Goal: Information Seeking & Learning: Learn about a topic

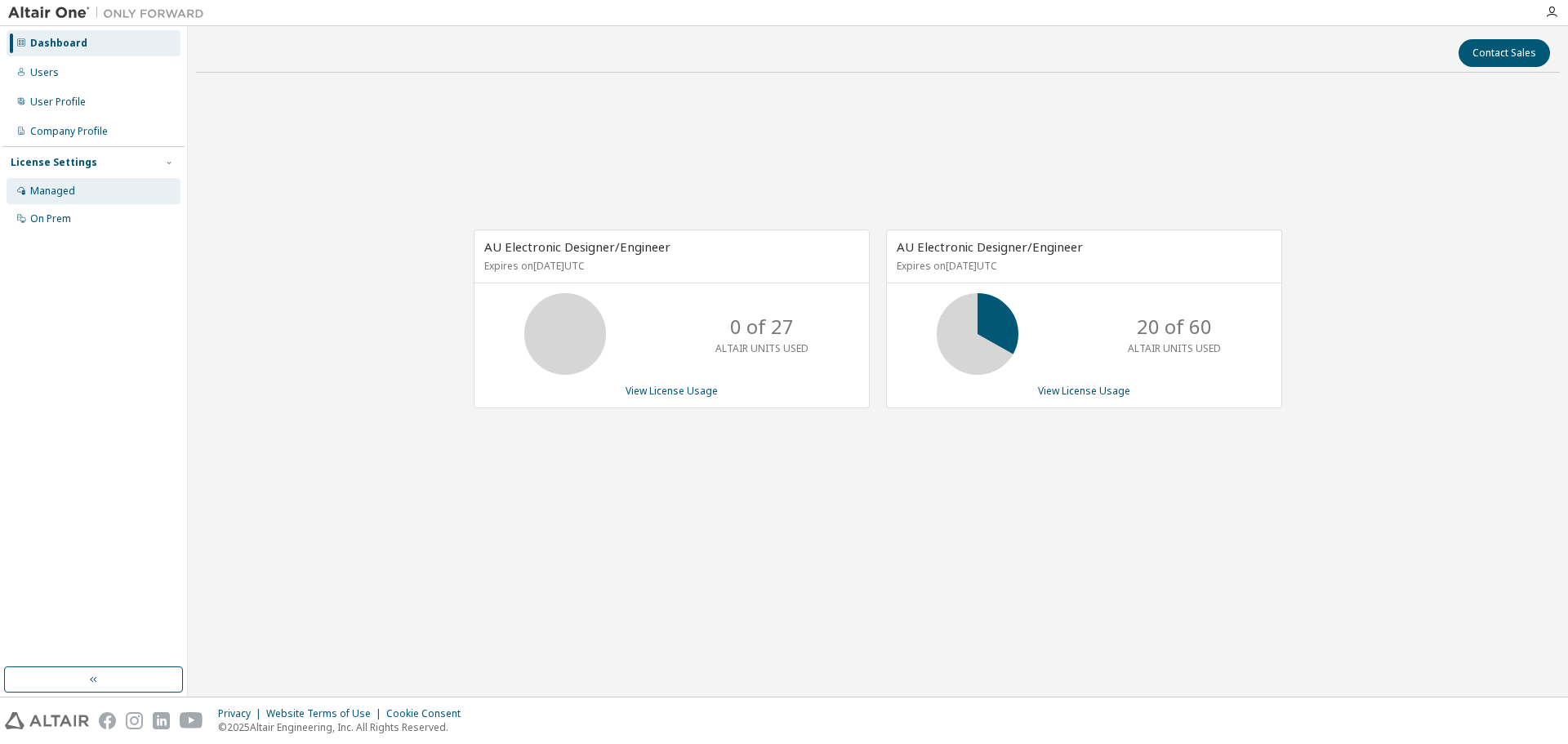
click at [62, 200] on div "Managed" at bounding box center [94, 191] width 174 height 26
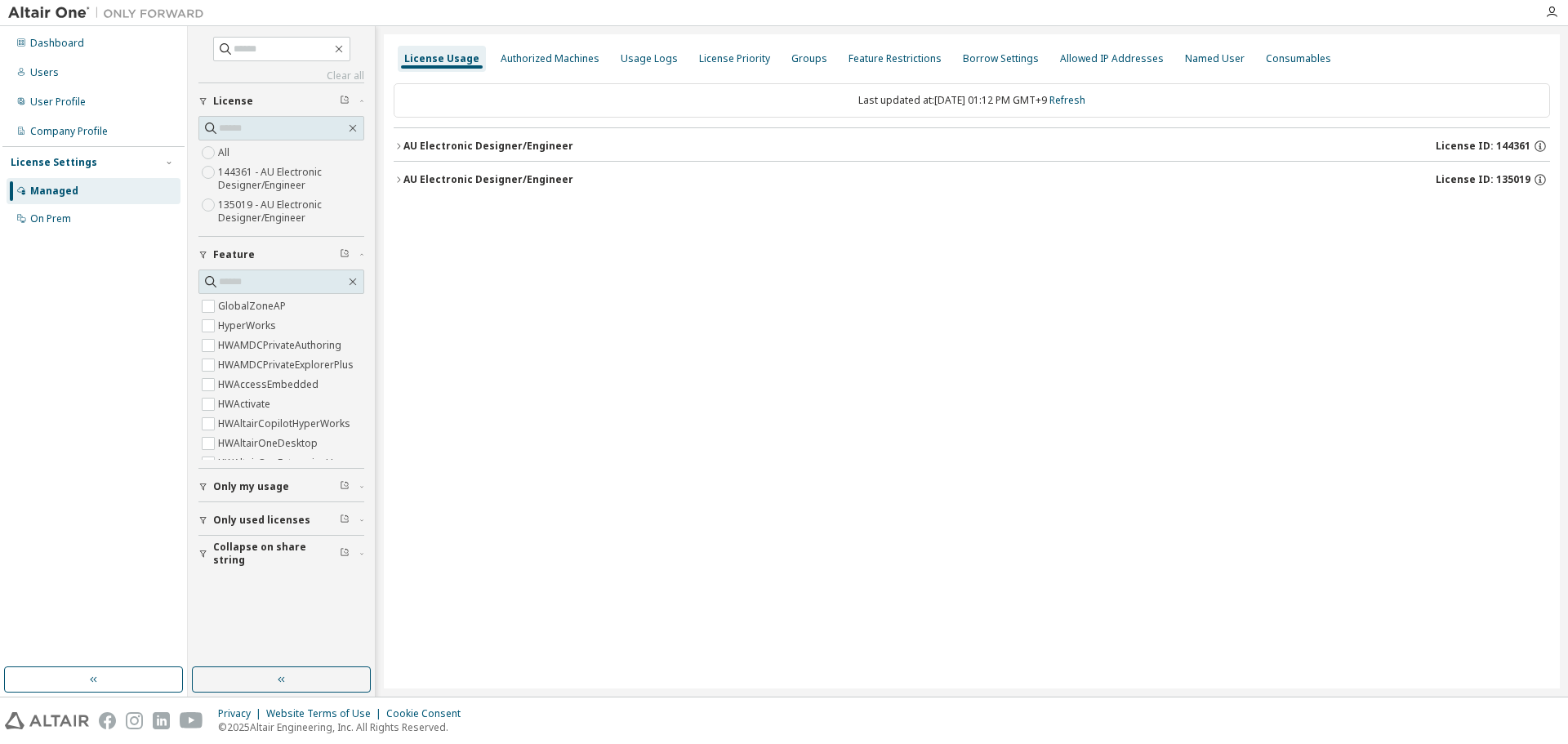
click at [402, 153] on button "AU Electronic Designer/Engineer License ID: 144361" at bounding box center [971, 146] width 1156 height 36
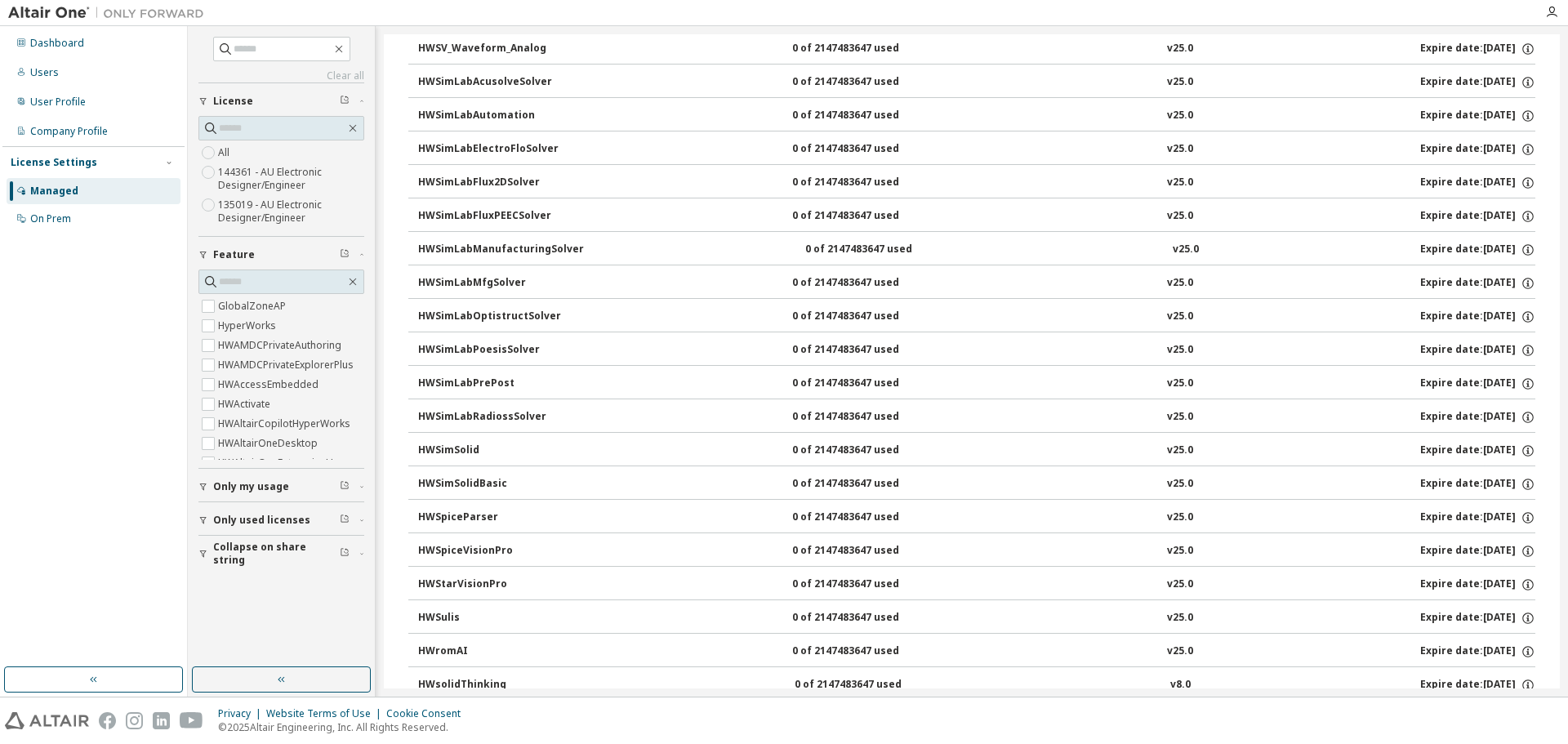
scroll to position [4020, 0]
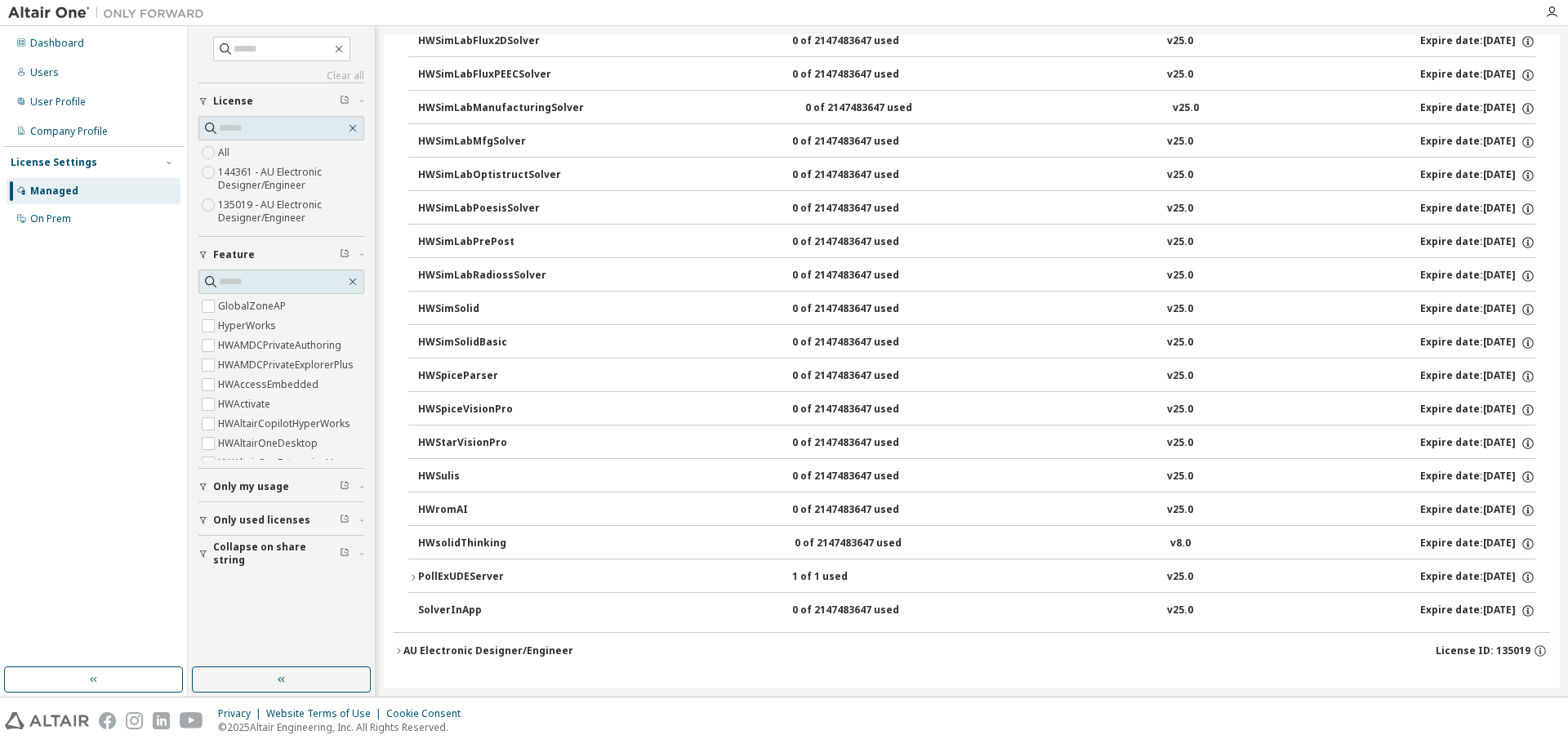
click at [397, 646] on icon "button" at bounding box center [399, 650] width 10 height 10
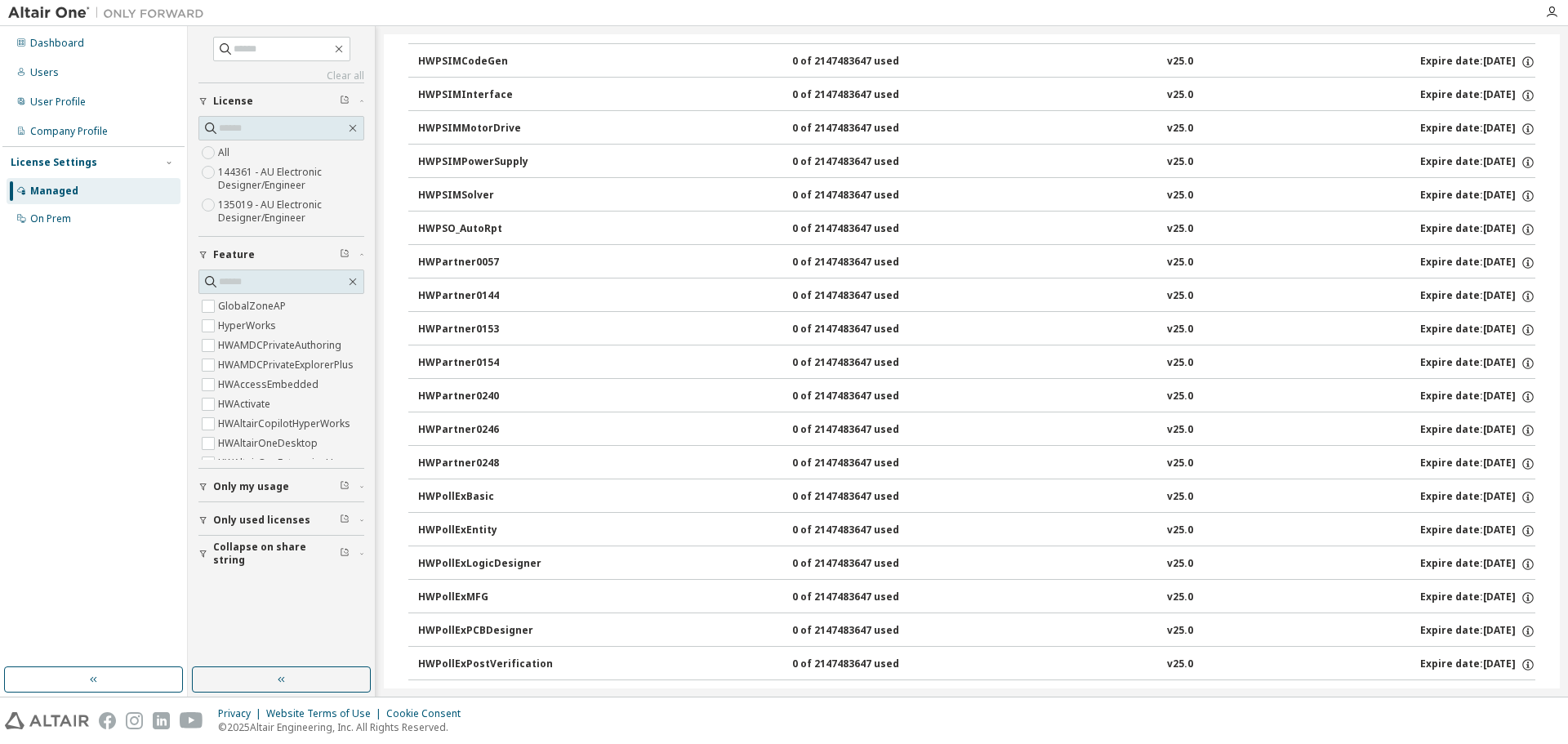
scroll to position [7488, 0]
click at [43, 228] on div "On Prem" at bounding box center [94, 219] width 174 height 26
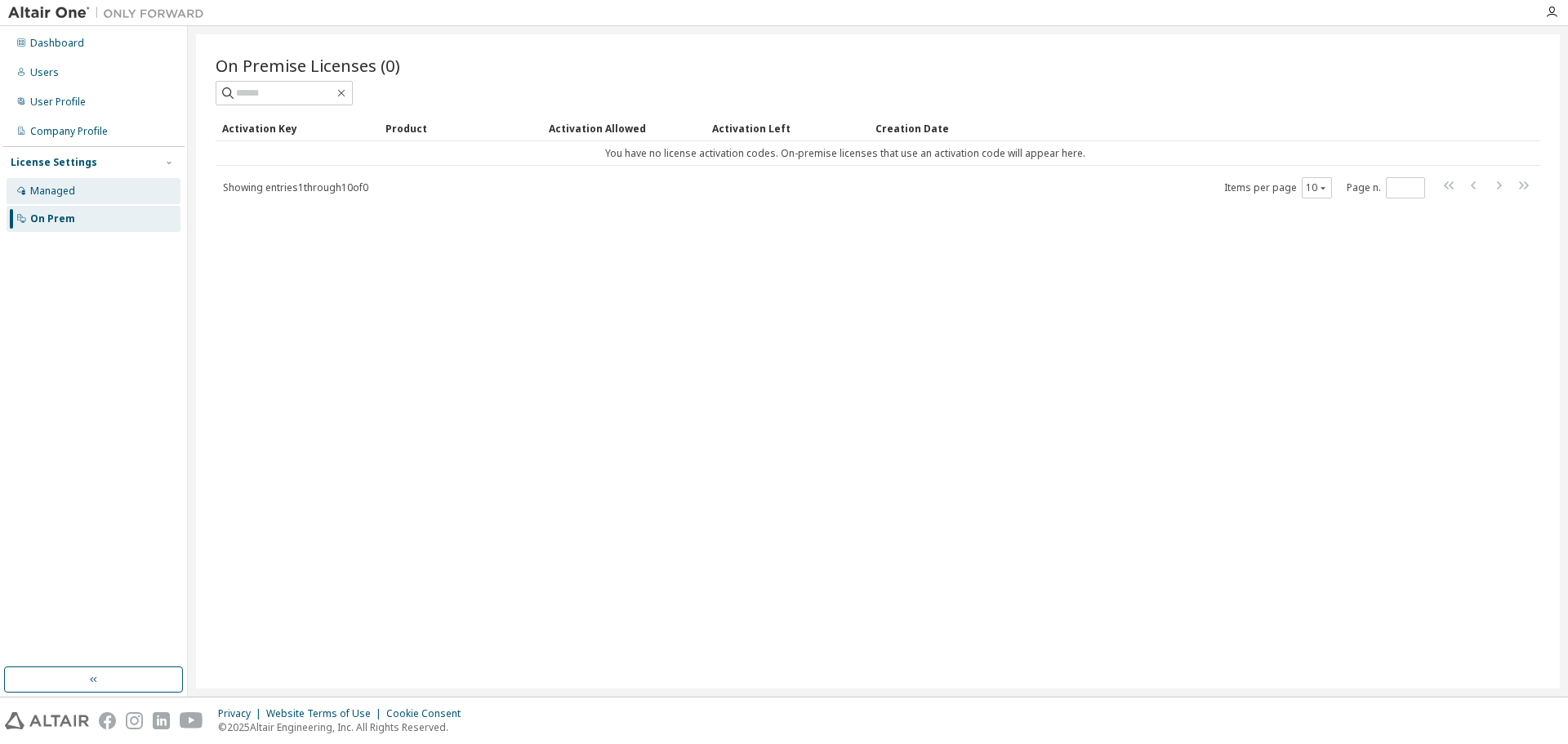
click at [46, 185] on div "Managed" at bounding box center [53, 191] width 45 height 13
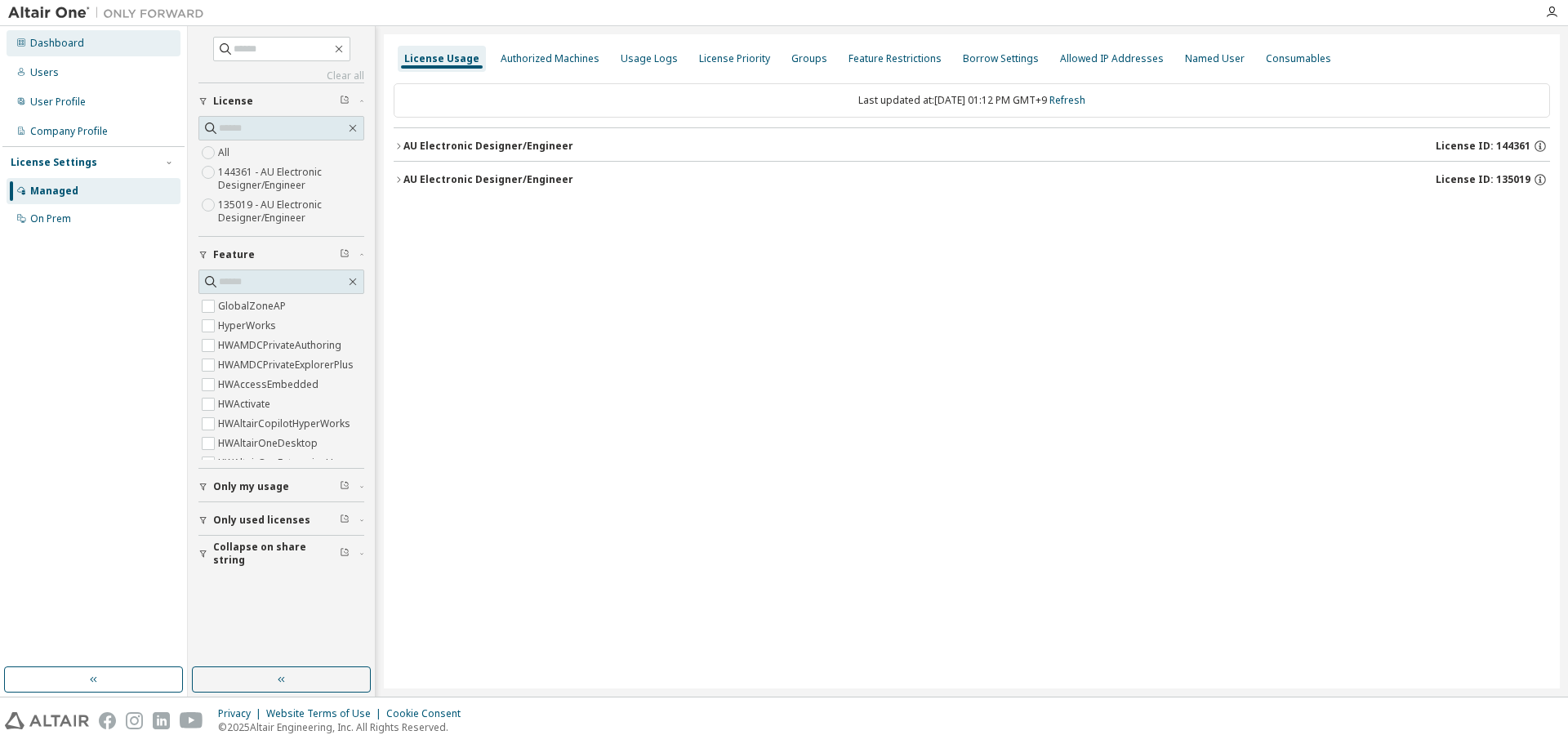
click at [71, 47] on div "Dashboard" at bounding box center [57, 43] width 54 height 13
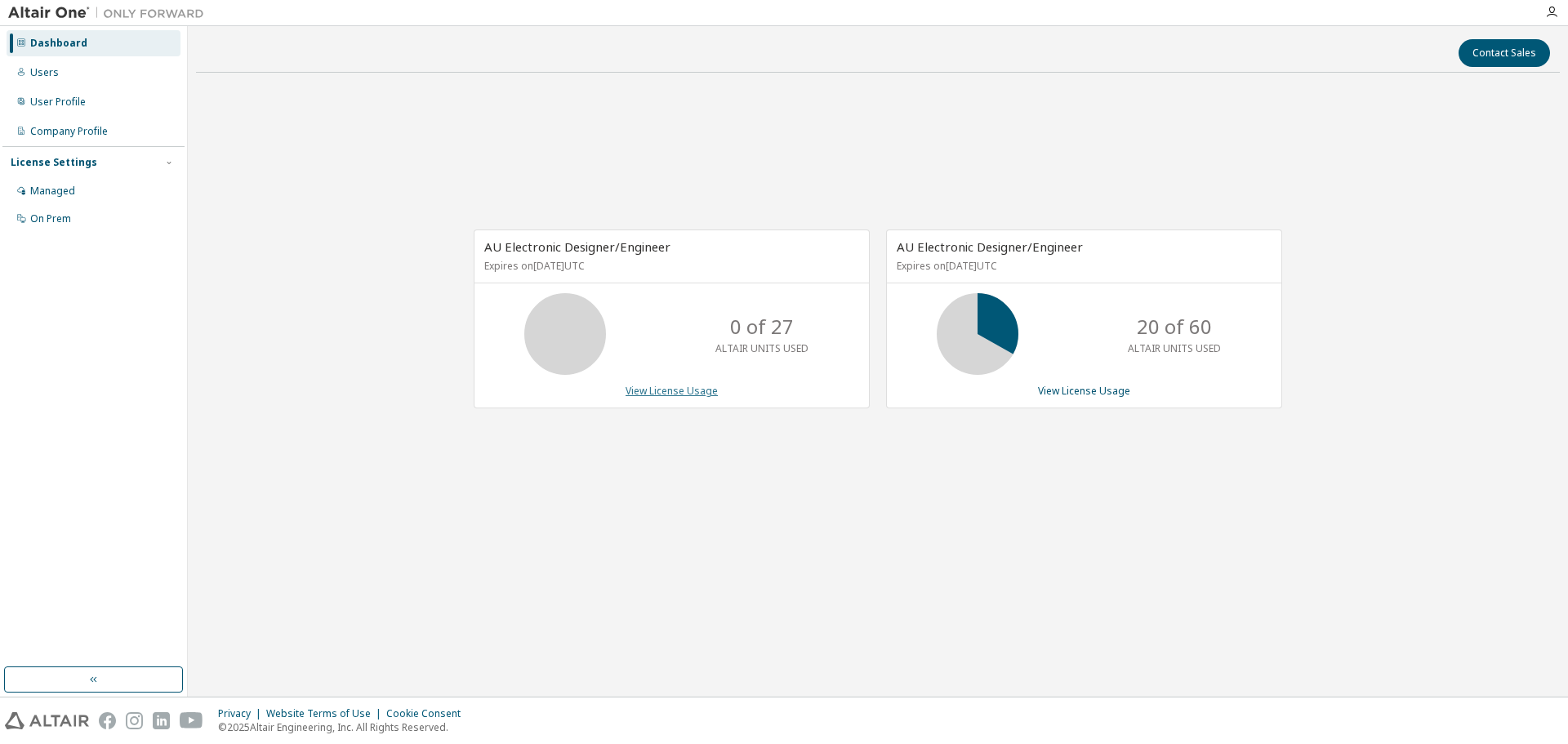
click at [680, 395] on link "View License Usage" at bounding box center [671, 390] width 92 height 14
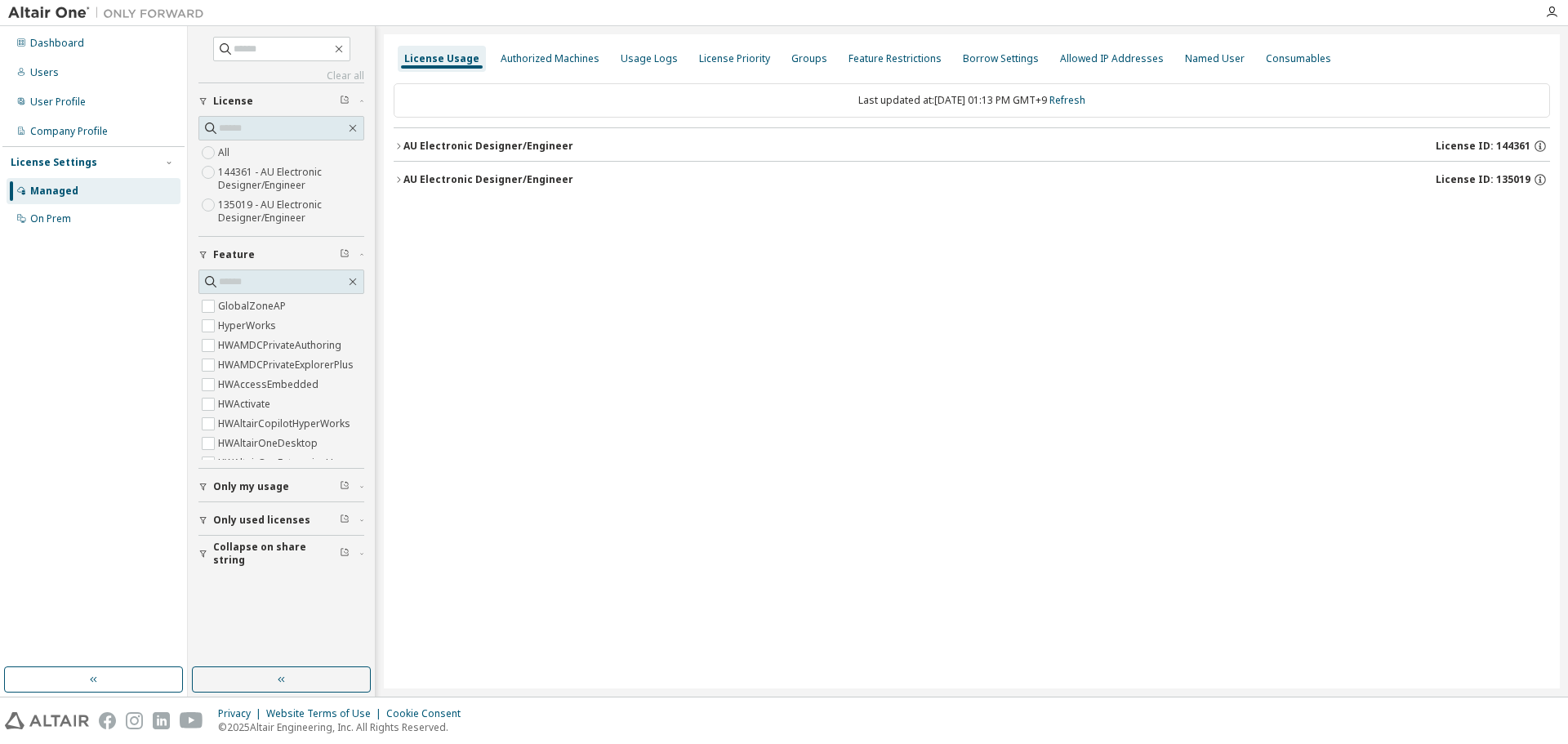
click at [400, 148] on icon "button" at bounding box center [399, 146] width 10 height 10
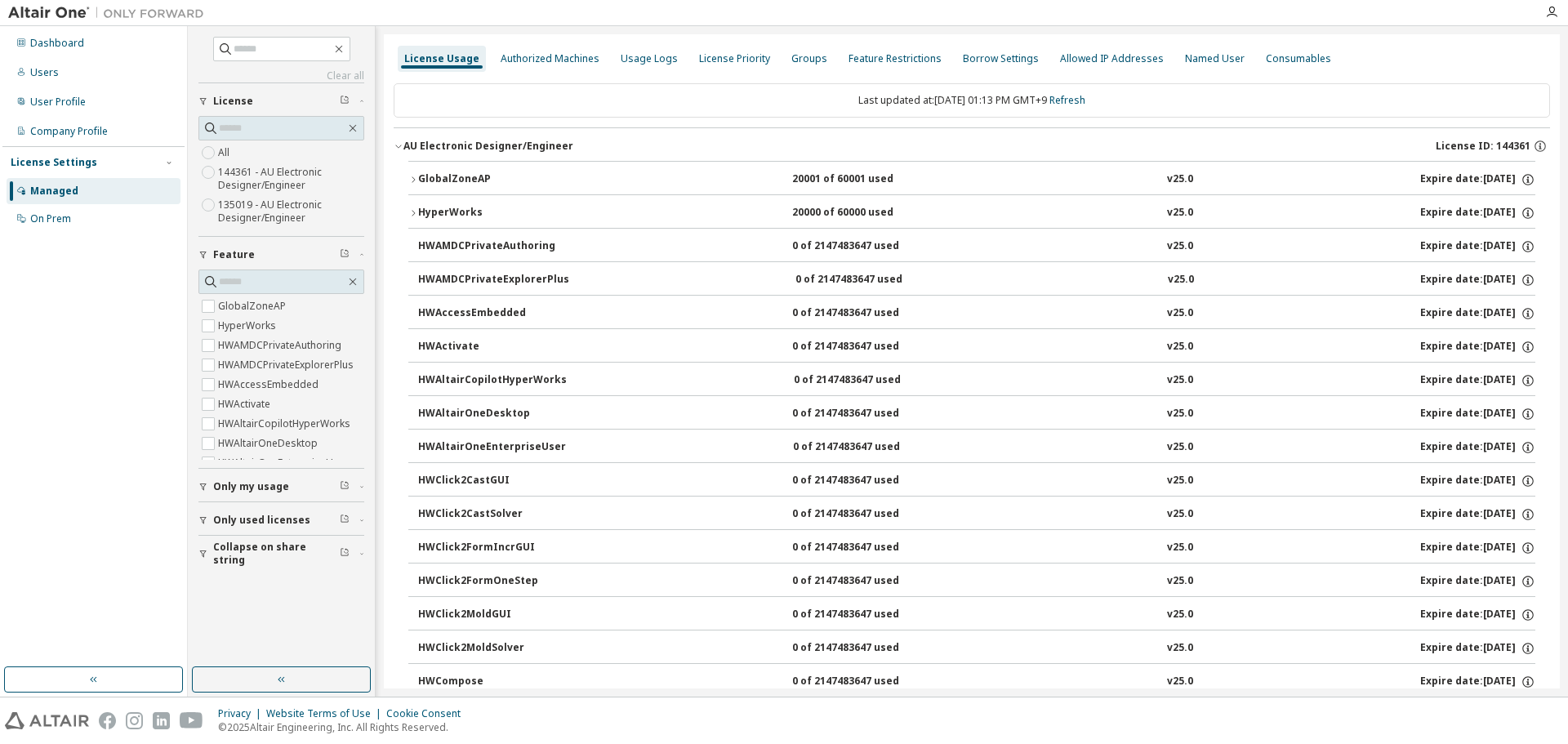
click at [400, 148] on icon "button" at bounding box center [399, 146] width 10 height 10
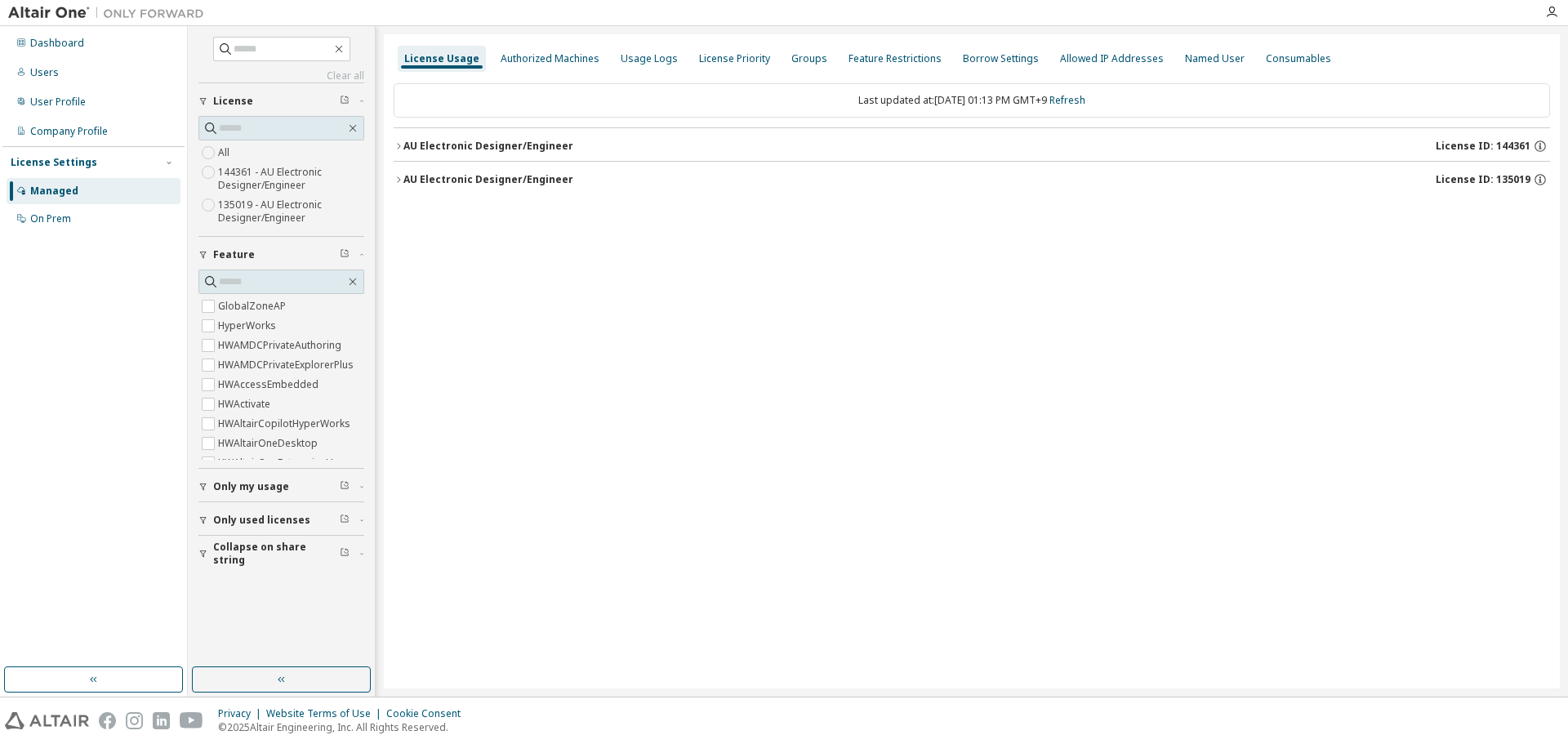
click at [396, 184] on icon "button" at bounding box center [399, 180] width 10 height 10
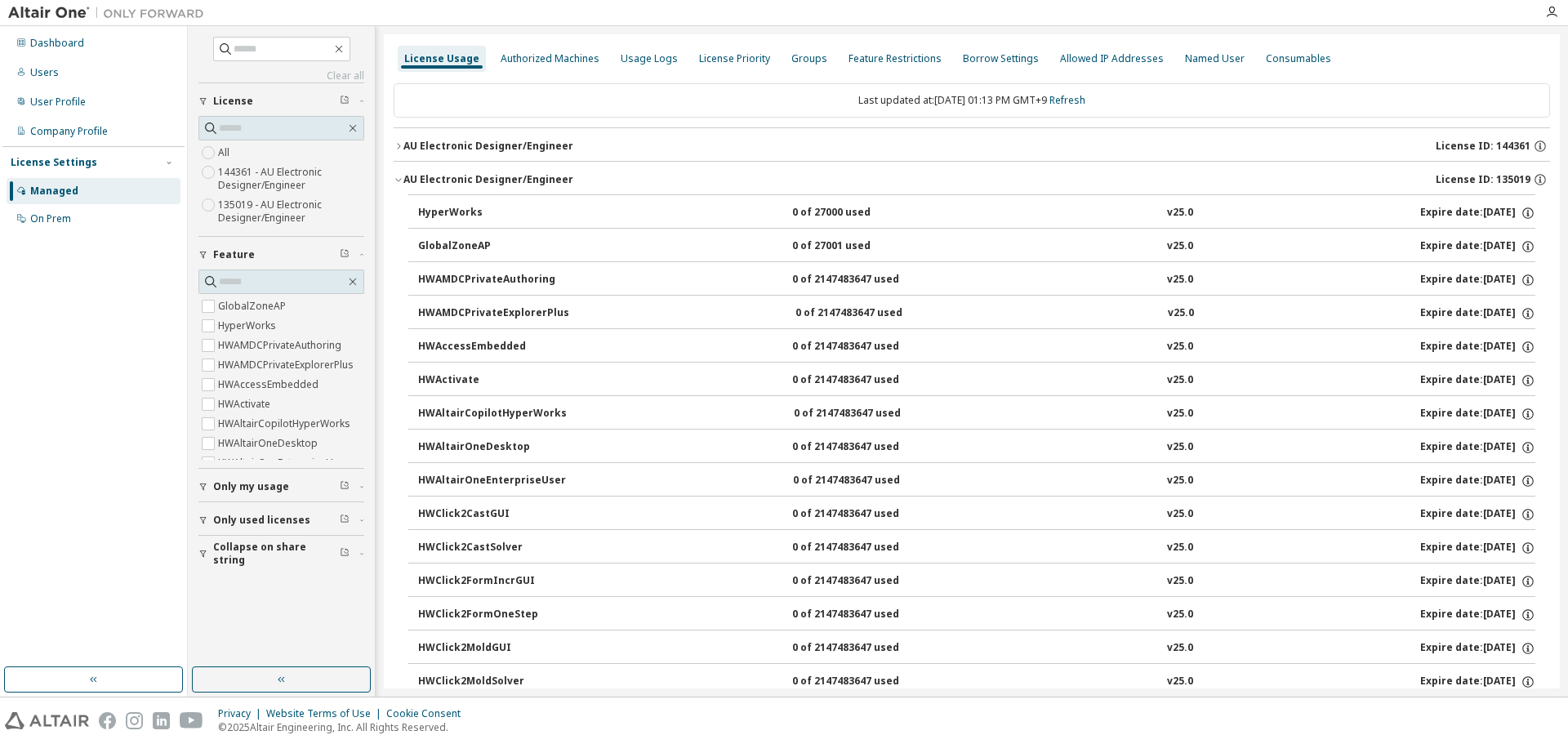
click at [399, 150] on icon "button" at bounding box center [399, 146] width 10 height 10
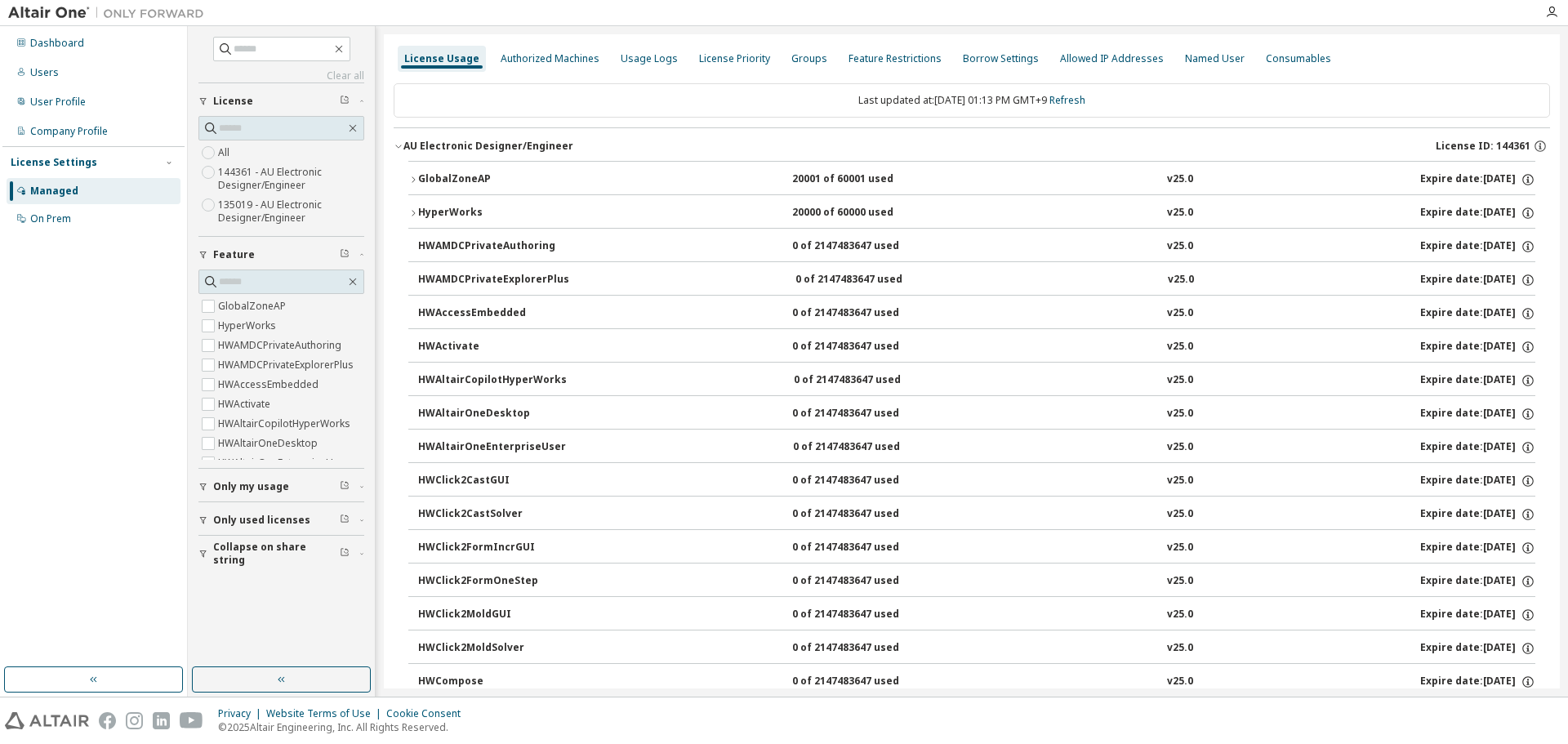
click at [414, 184] on icon "button" at bounding box center [414, 180] width 10 height 10
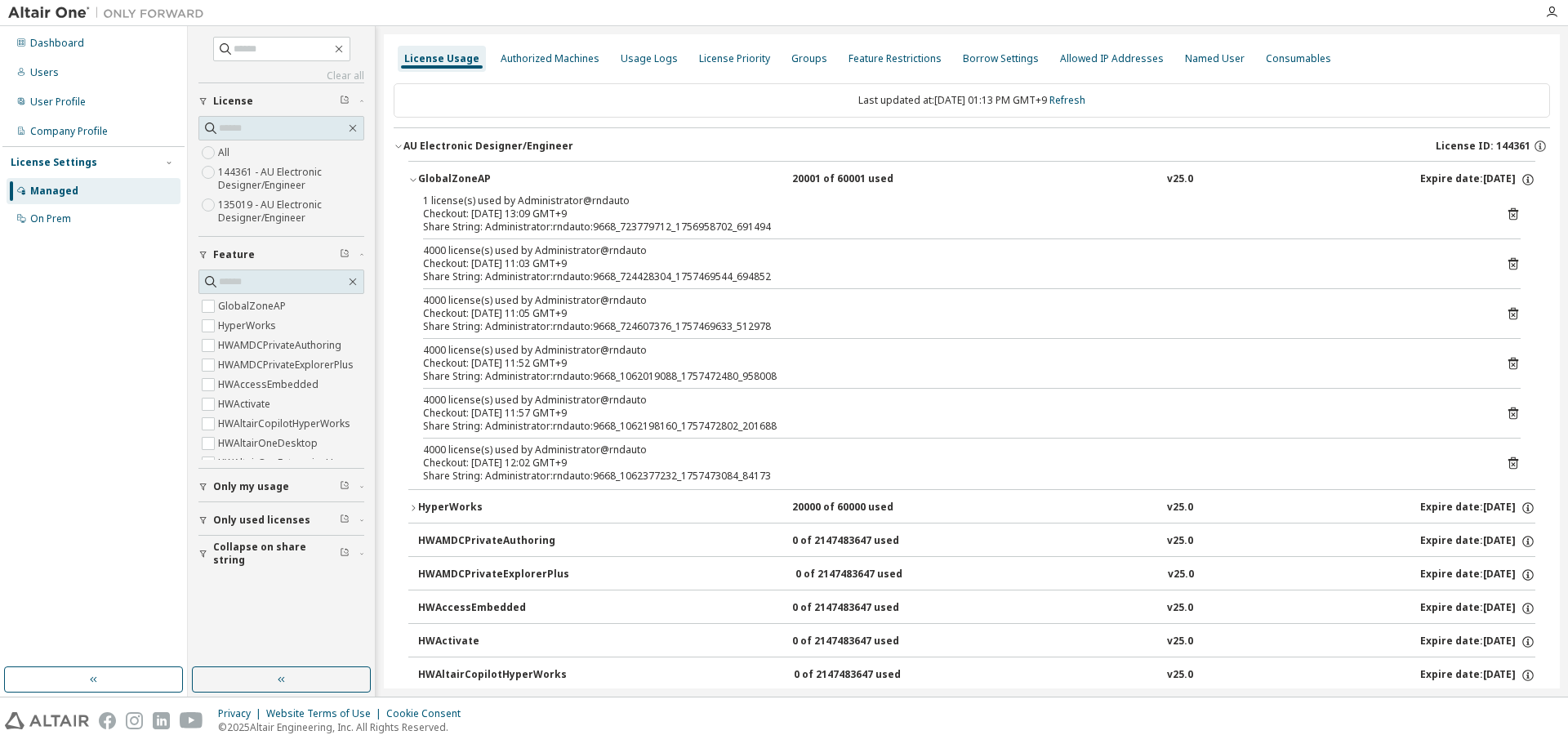
click at [413, 183] on icon "button" at bounding box center [414, 180] width 10 height 10
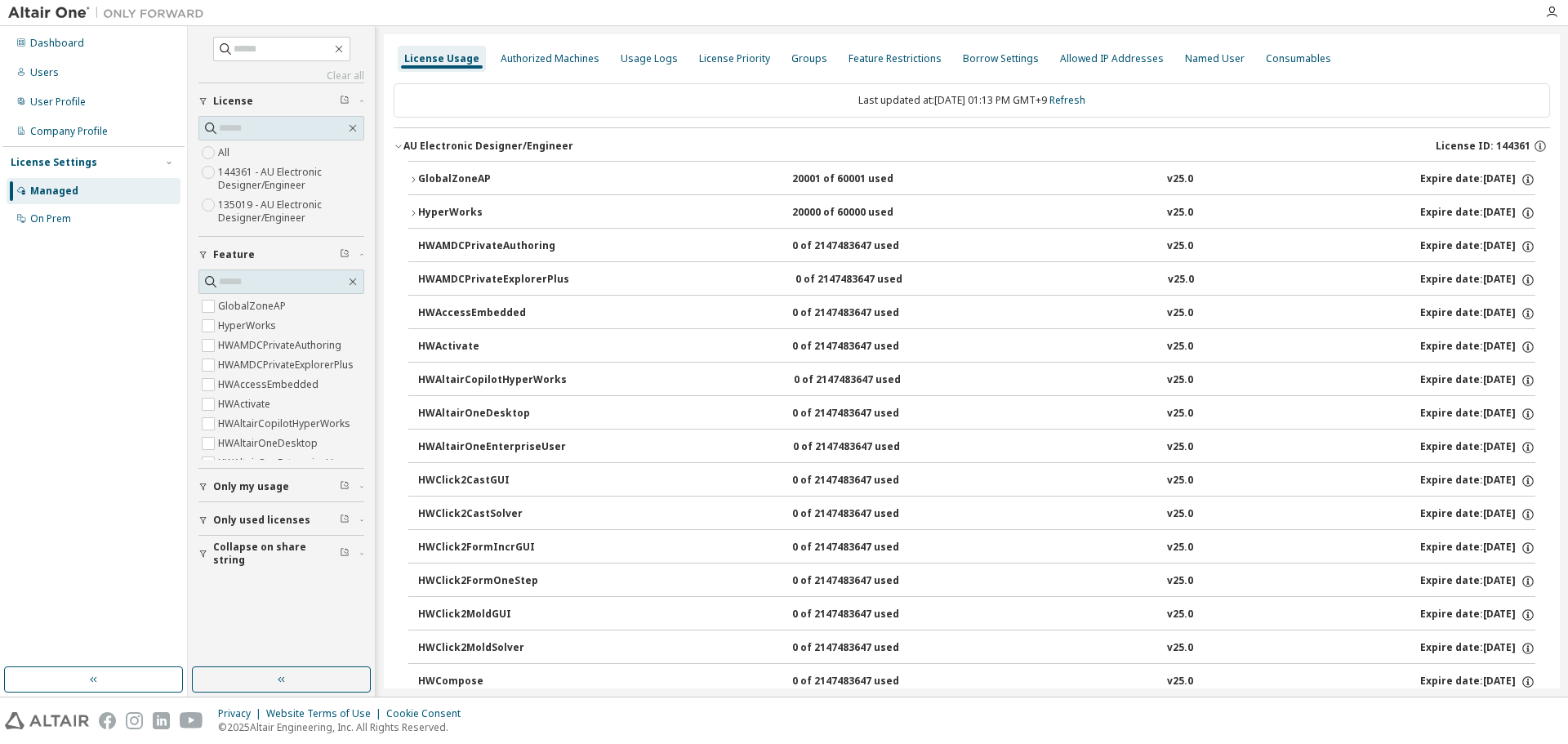
click at [411, 212] on icon "button" at bounding box center [414, 213] width 10 height 10
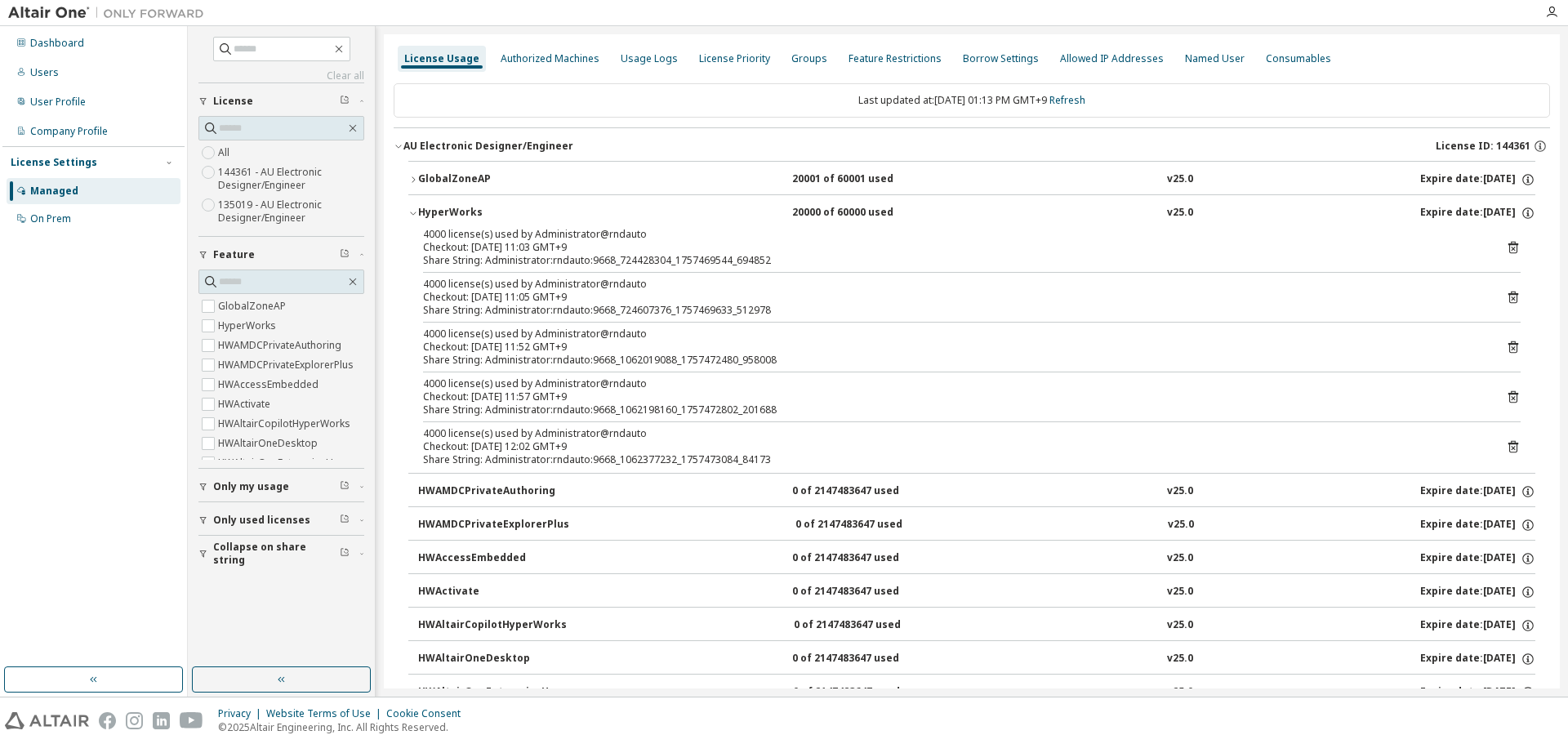
click at [411, 212] on icon "button" at bounding box center [414, 213] width 10 height 10
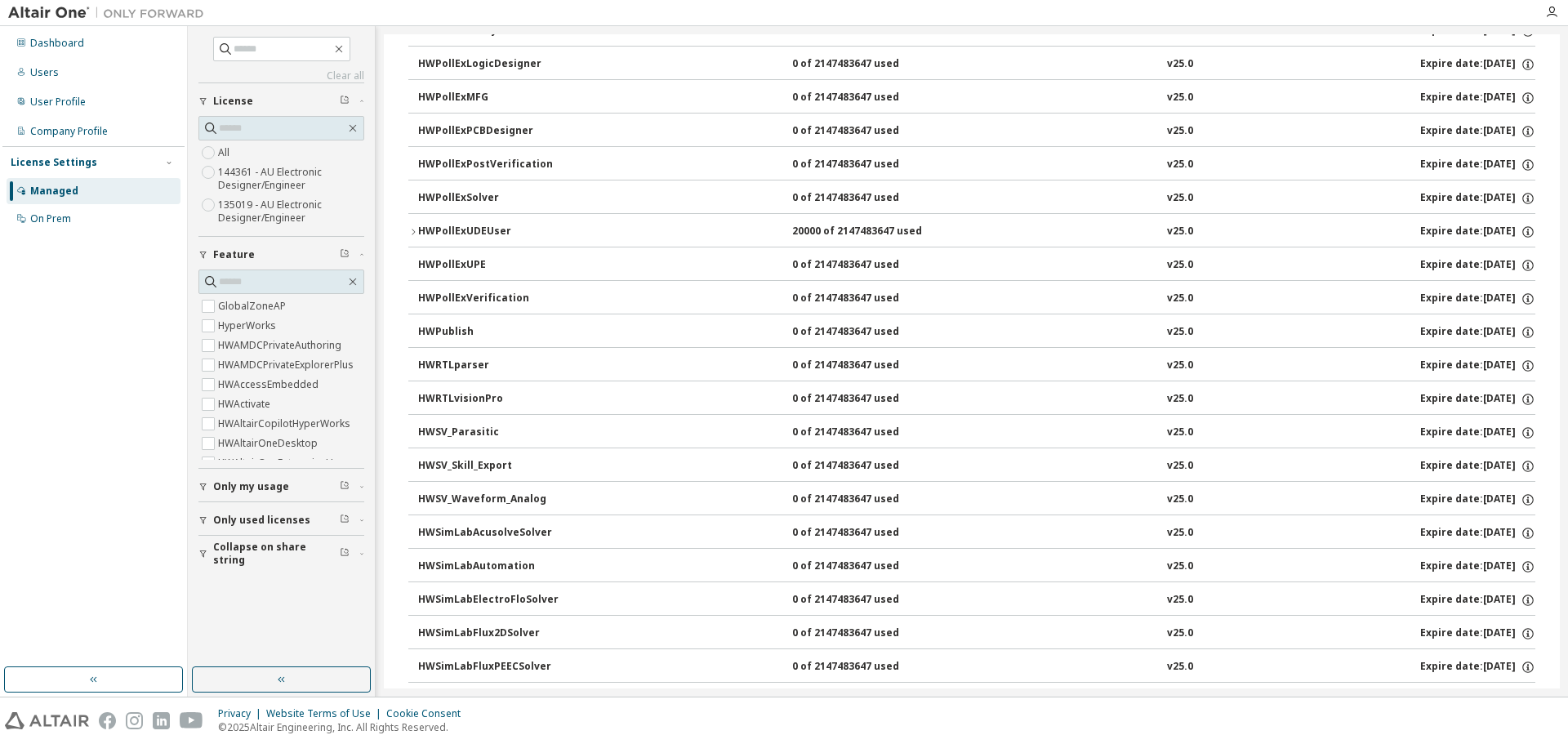
scroll to position [3265, 0]
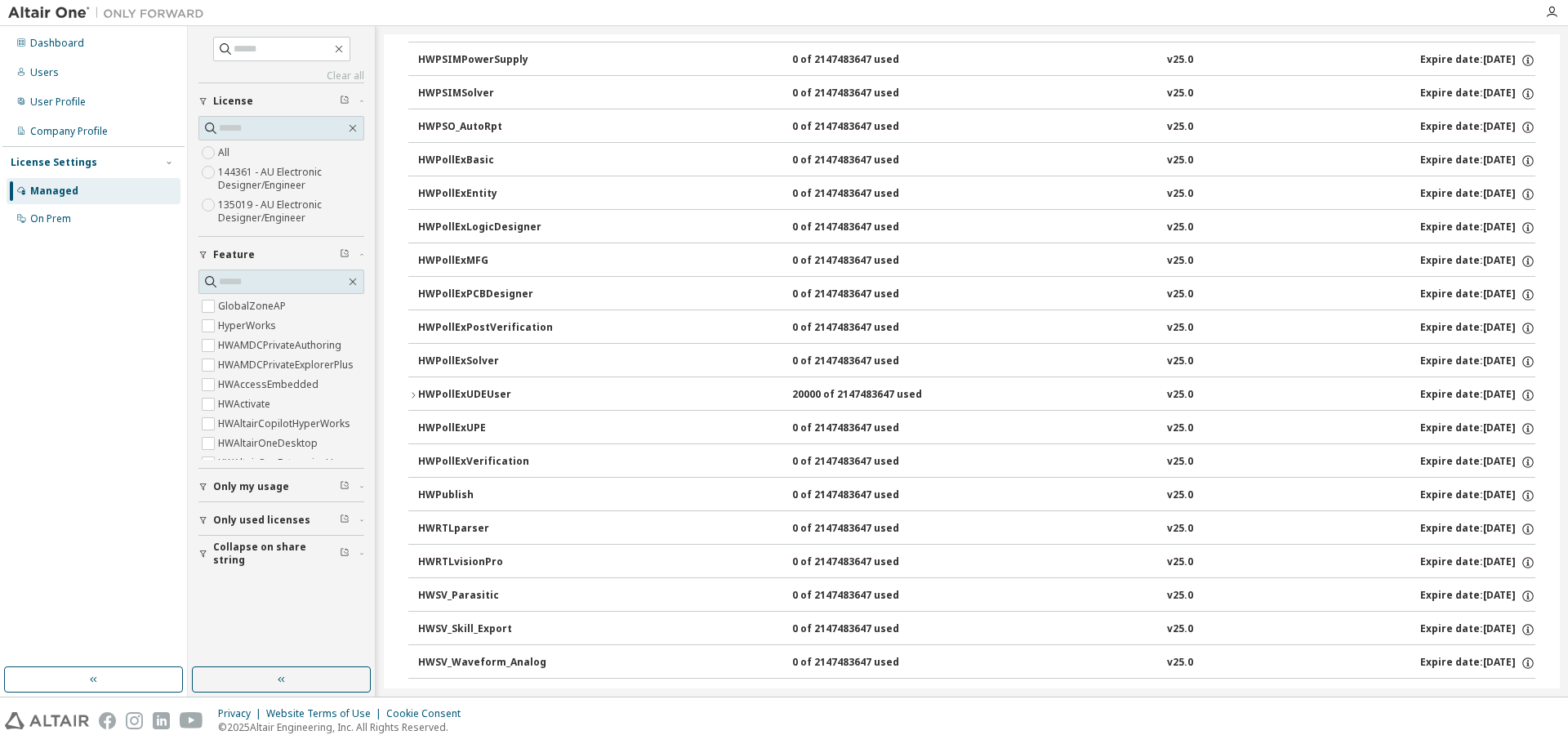
click at [410, 396] on icon "button" at bounding box center [414, 395] width 10 height 10
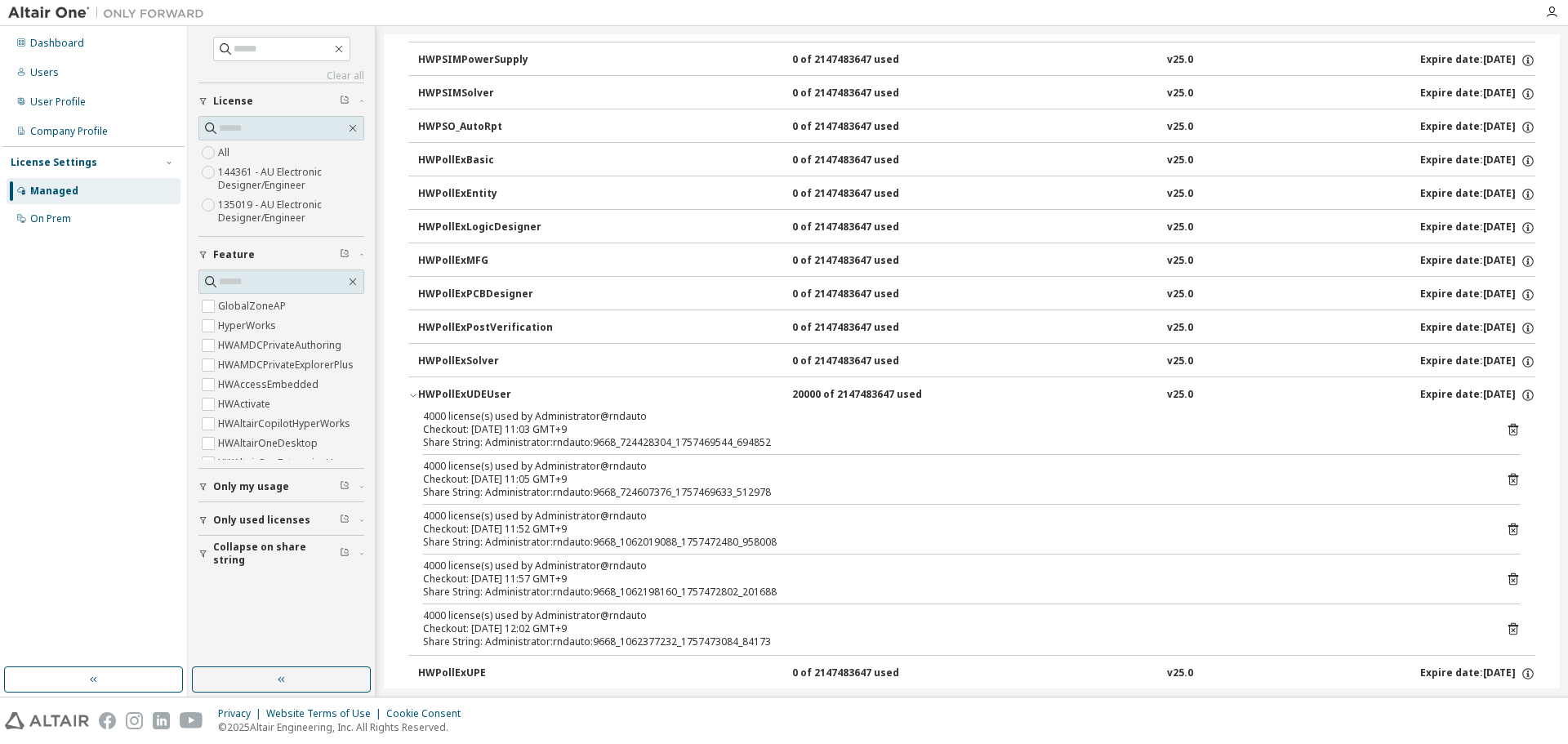
click at [410, 396] on icon "button" at bounding box center [414, 395] width 10 height 10
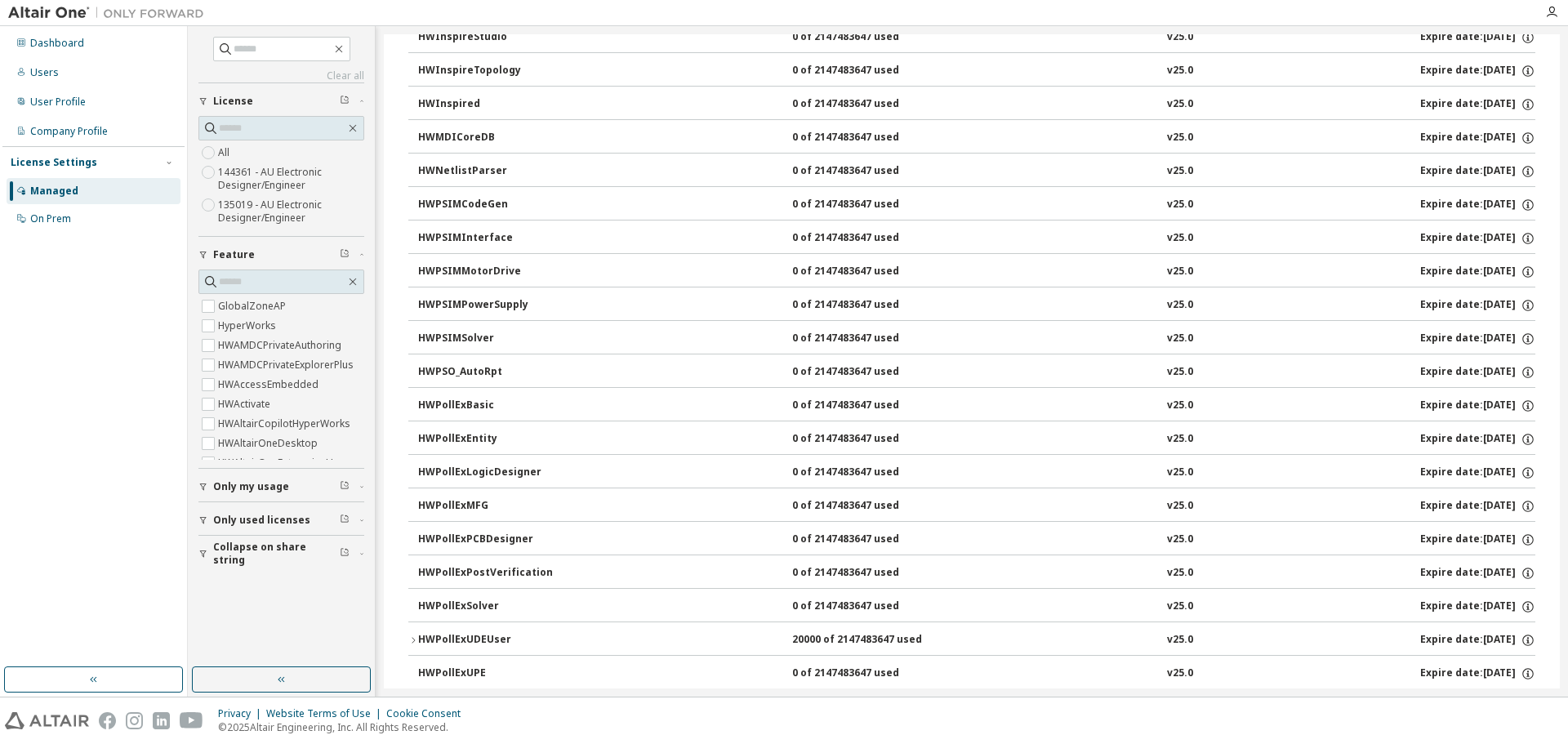
scroll to position [2694, 0]
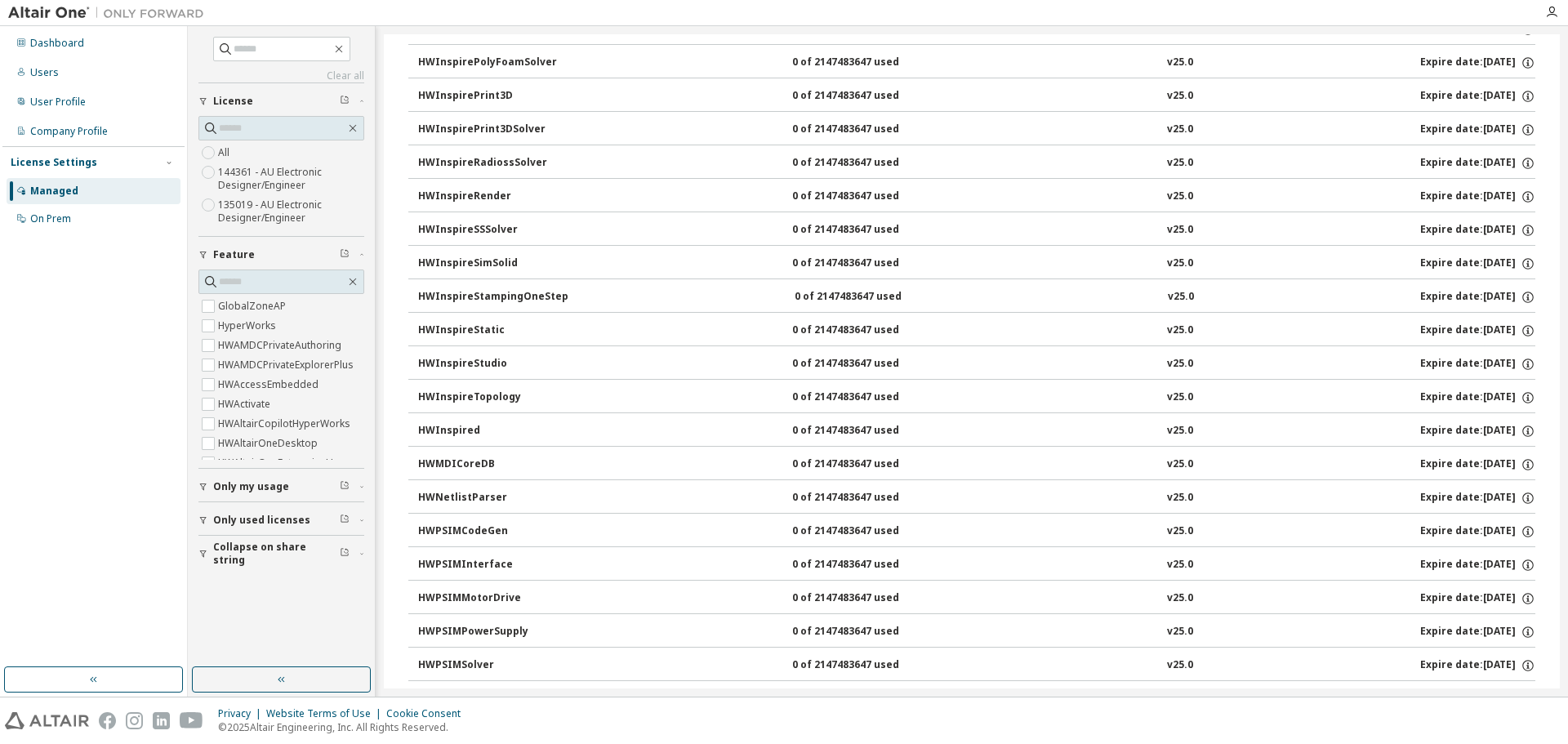
click at [62, 185] on div "Managed" at bounding box center [54, 191] width 48 height 13
click at [62, 185] on div "Managed" at bounding box center [54, 191] width 48 height 13
click at [61, 44] on div "Dashboard" at bounding box center [57, 43] width 54 height 13
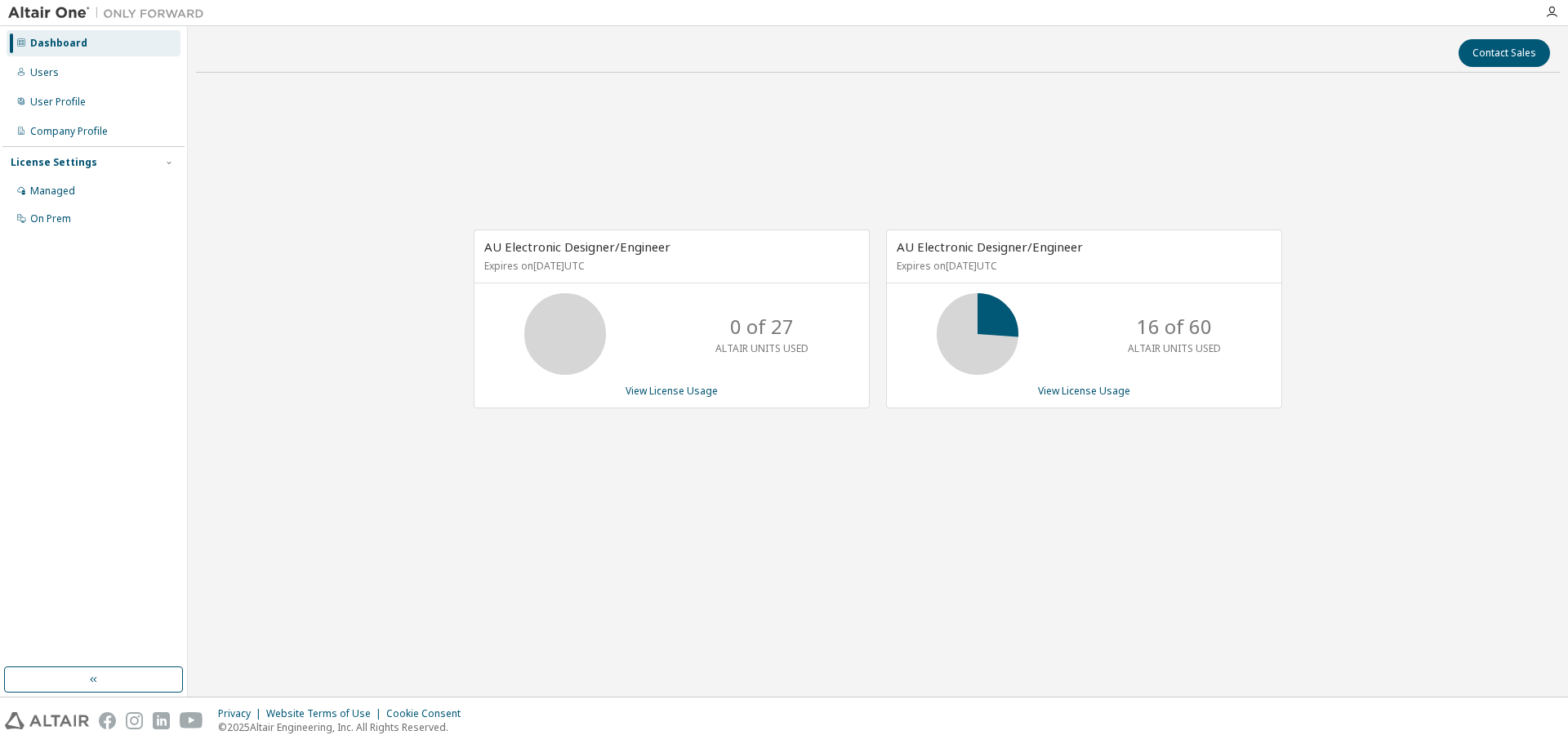
click at [497, 635] on div "Contact Sales AU Electronic Designer/Engineer Expires on January 1, 2026 UTC 0 …" at bounding box center [878, 361] width 1364 height 654
click at [719, 629] on div "Contact Sales AU Electronic Designer/Engineer Expires on January 1, 2026 UTC 0 …" at bounding box center [878, 361] width 1364 height 654
drag, startPoint x: 566, startPoint y: 686, endPoint x: 606, endPoint y: 661, distance: 47.2
click at [565, 679] on div "Contact Sales AU Electronic Designer/Engineer Expires on January 1, 2026 UTC 0 …" at bounding box center [878, 361] width 1364 height 654
click at [1060, 390] on link "View License Usage" at bounding box center [1084, 390] width 92 height 14
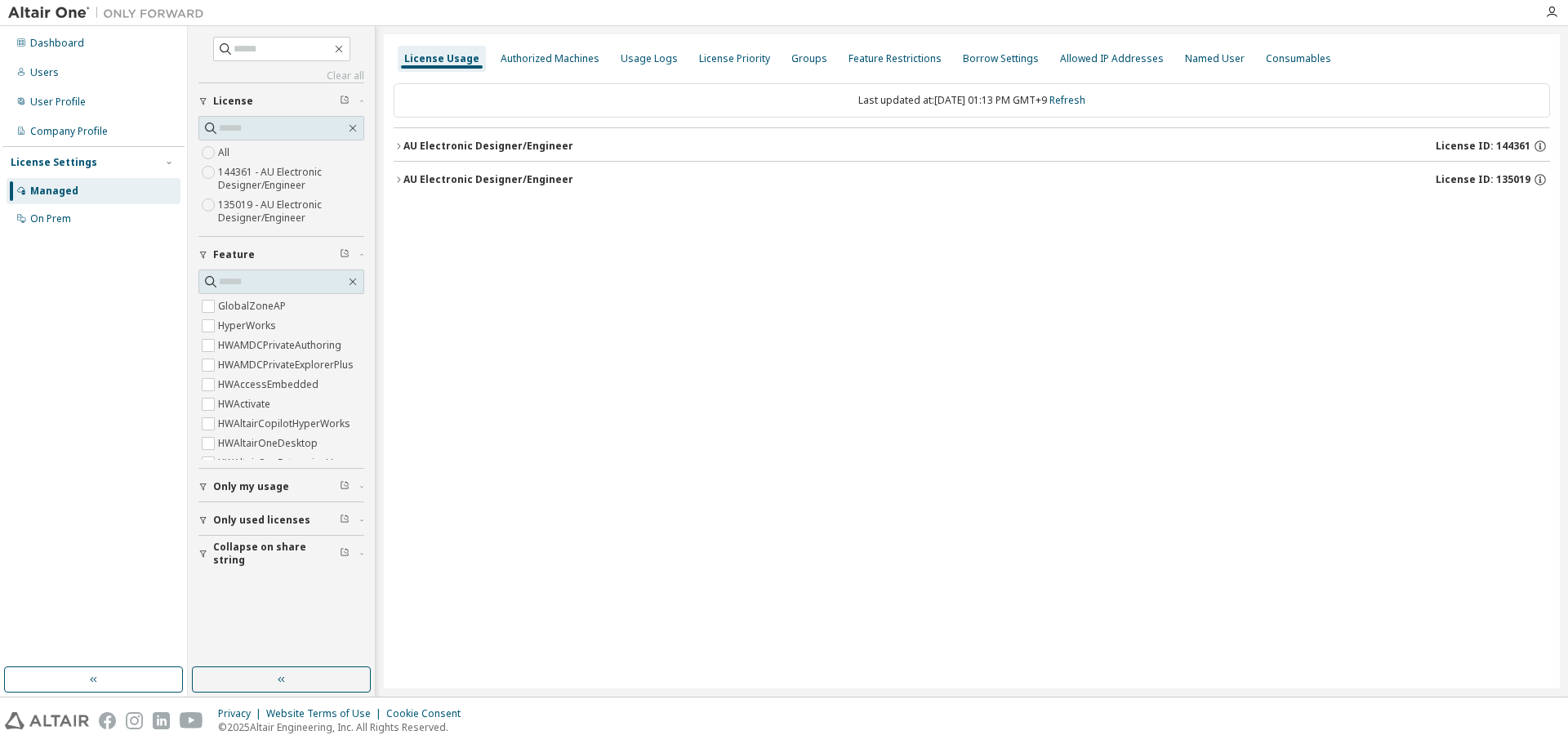
click at [400, 180] on icon "button" at bounding box center [399, 180] width 10 height 10
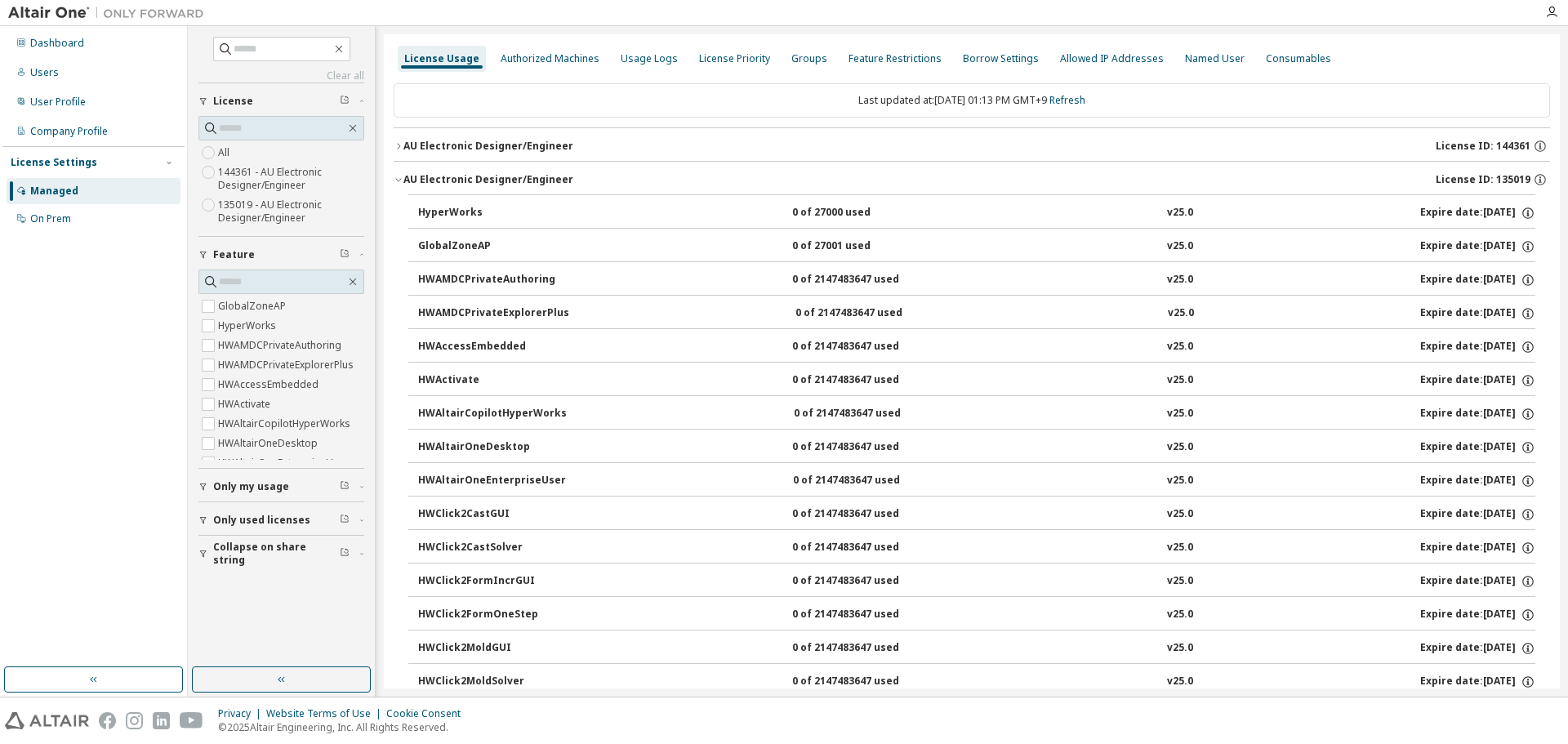
click at [400, 180] on icon "button" at bounding box center [398, 180] width 6 height 3
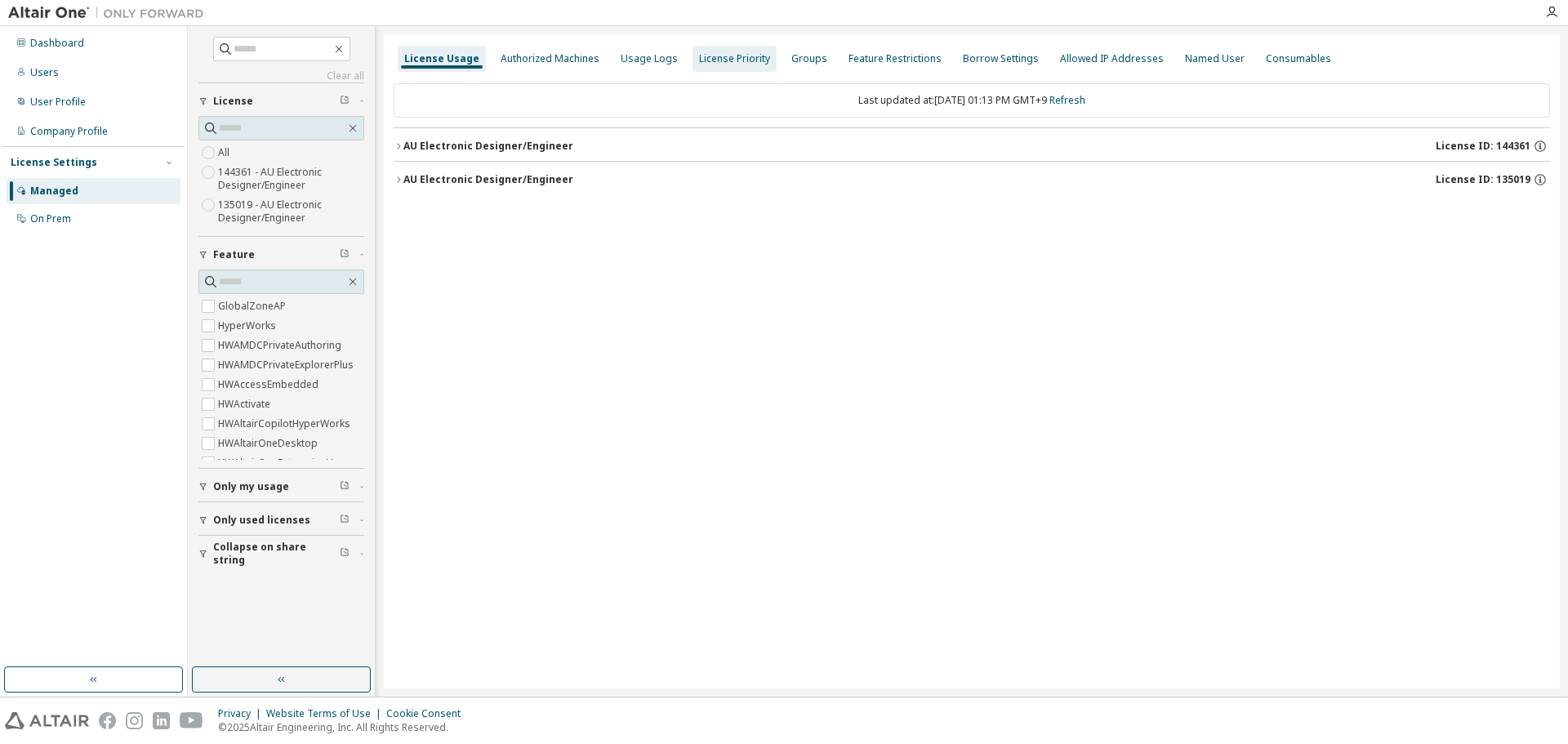
click at [719, 57] on div "License Priority" at bounding box center [734, 59] width 71 height 13
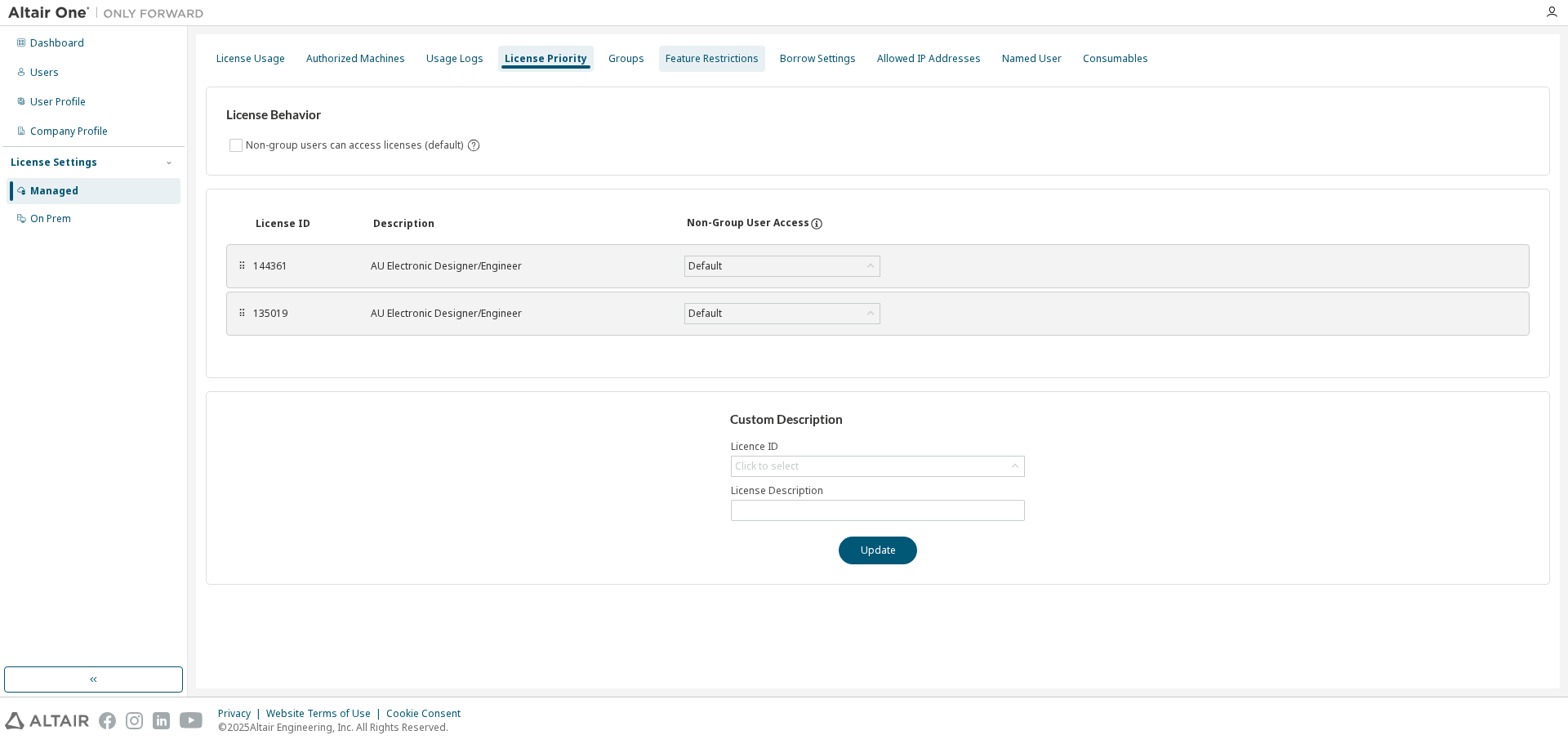
click at [692, 68] on div "Feature Restrictions" at bounding box center [711, 59] width 106 height 26
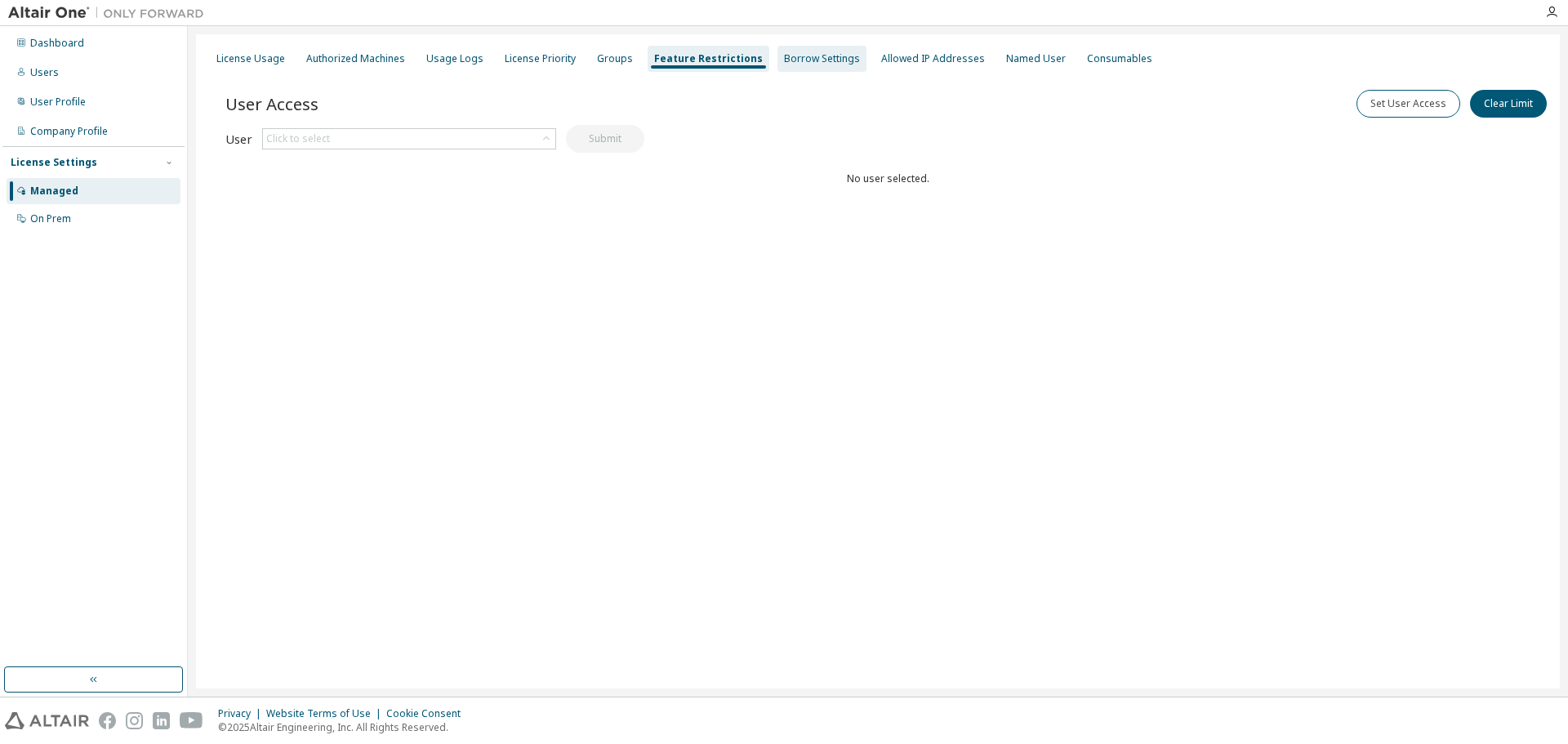
click at [802, 62] on div "Borrow Settings" at bounding box center [821, 59] width 76 height 13
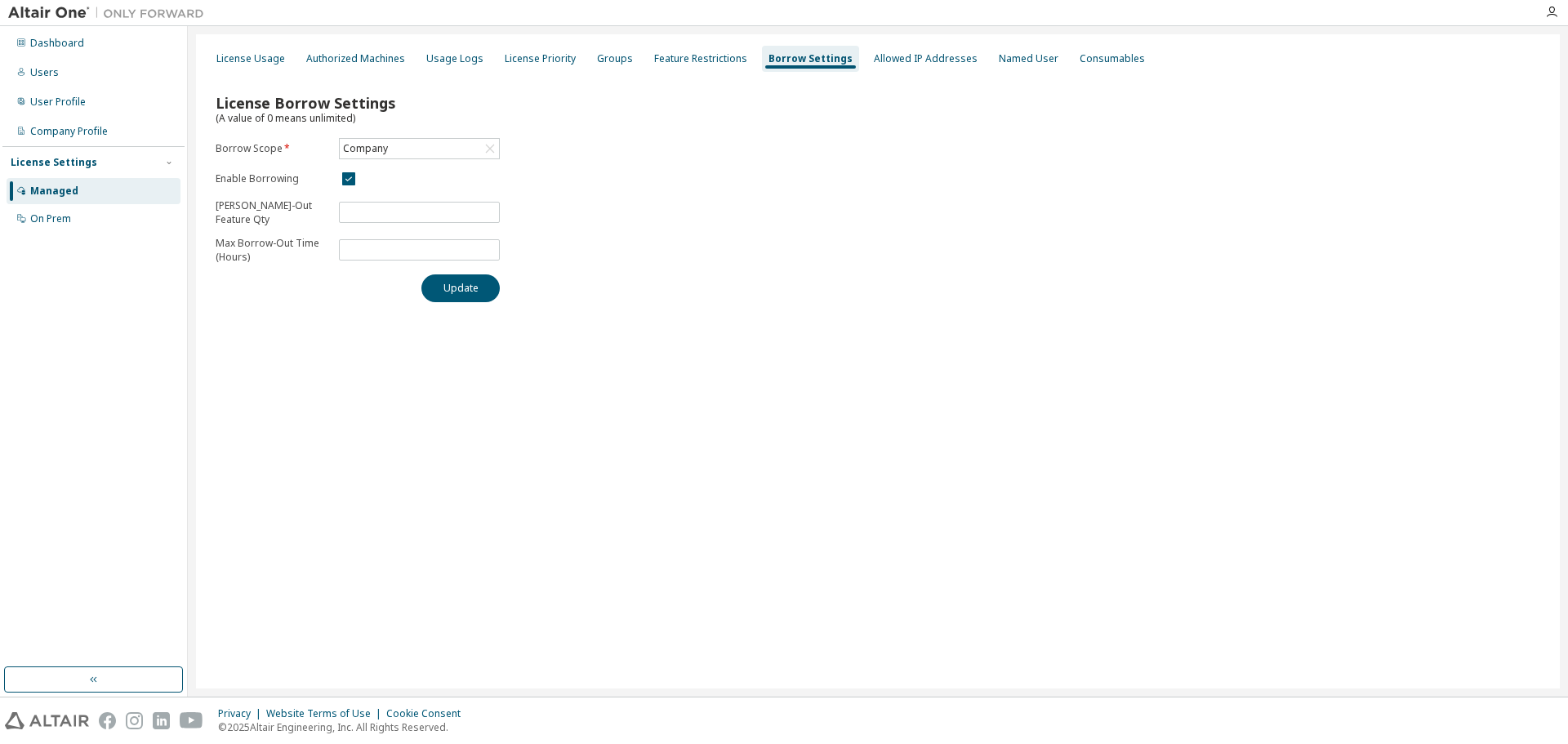
click at [722, 170] on div "License Borrow Settings (A value of 0 means unlimited) Borrow Scope * Company E…" at bounding box center [878, 193] width 1344 height 239
click at [264, 66] on div "License Usage" at bounding box center [251, 59] width 82 height 26
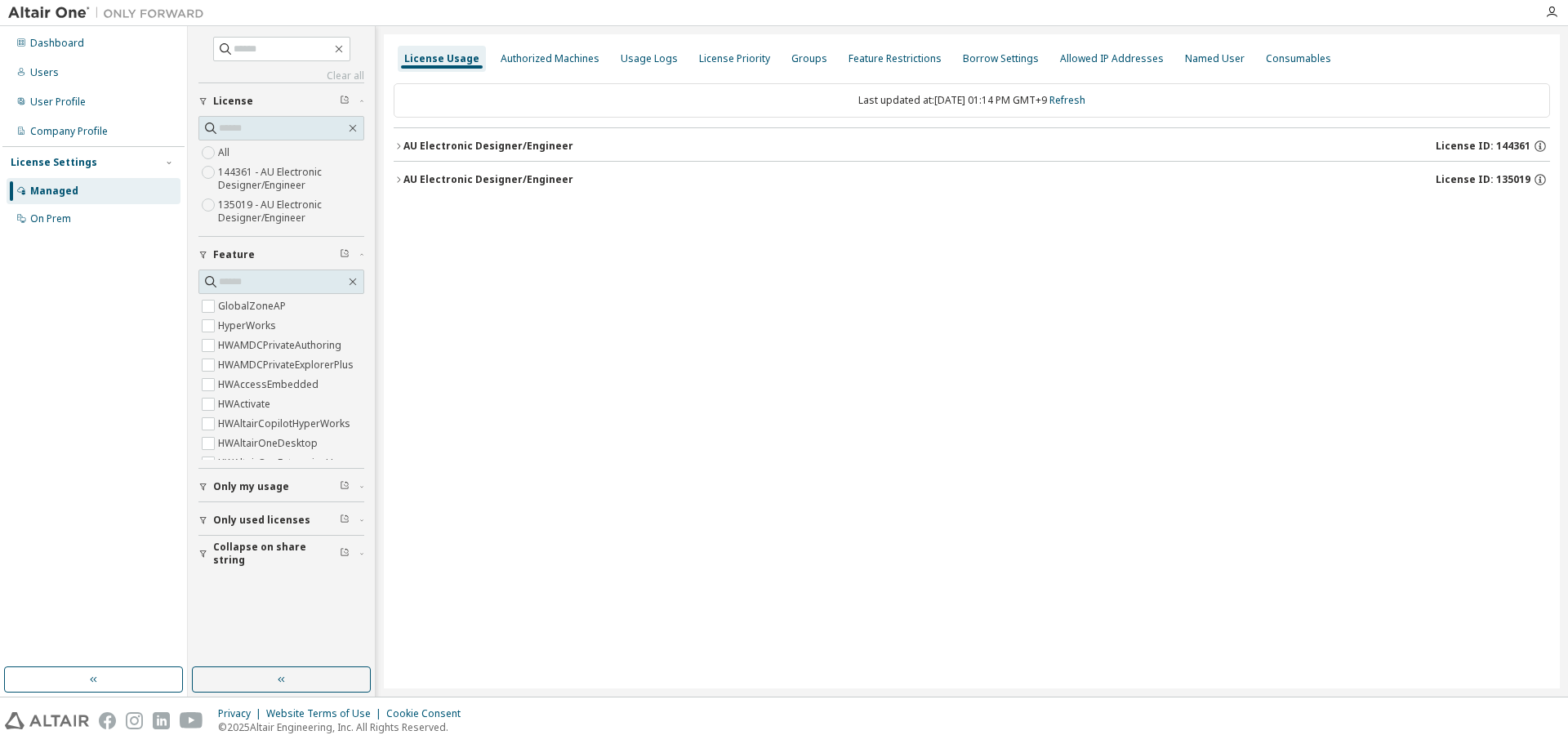
click at [880, 309] on div "License Usage Authorized Machines Usage Logs License Priority Groups Feature Re…" at bounding box center [971, 361] width 1176 height 654
